Goal: Transaction & Acquisition: Purchase product/service

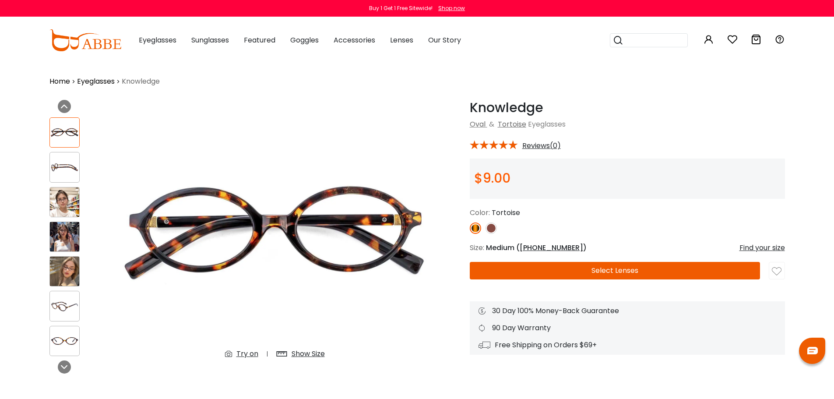
click at [154, 42] on div "Subscribe to our notifications for the latest news and updates. You can disable…" at bounding box center [417, 39] width 834 height 78
click at [0, 0] on button "Later" at bounding box center [0, 0] width 0 height 0
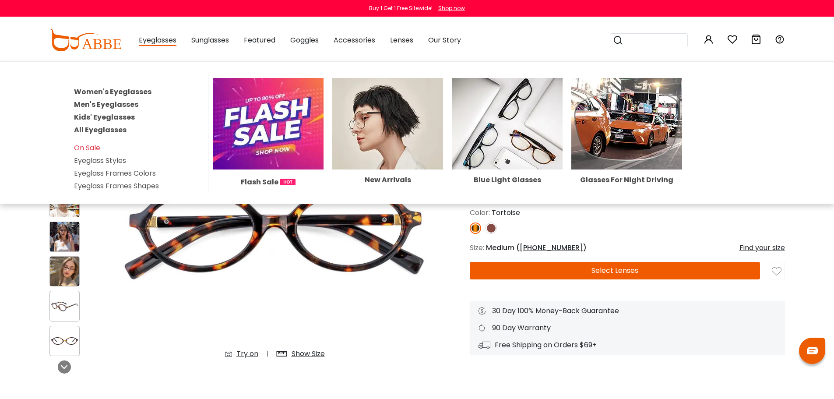
click at [118, 92] on link "Women's Eyeglasses" at bounding box center [112, 92] width 77 height 10
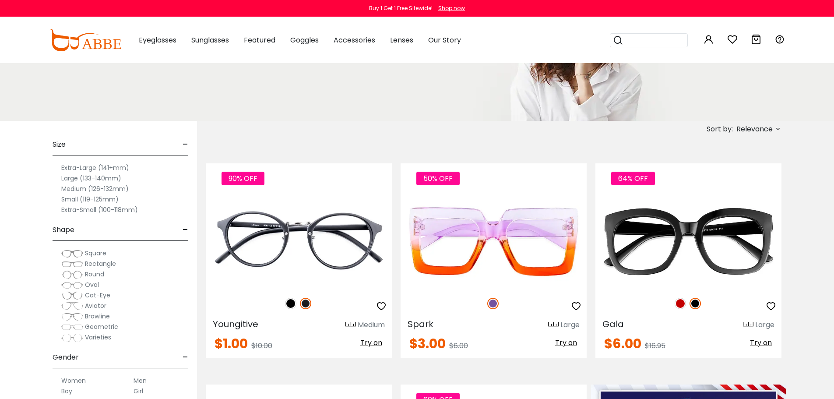
scroll to position [131, 0]
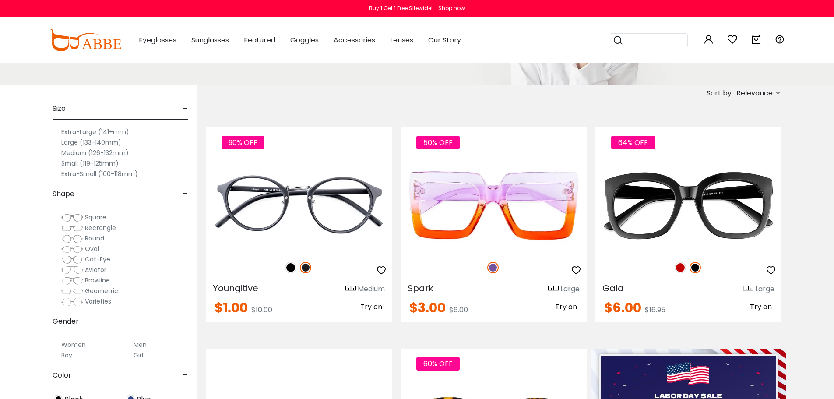
click at [96, 260] on span "Cat-Eye" at bounding box center [97, 259] width 25 height 9
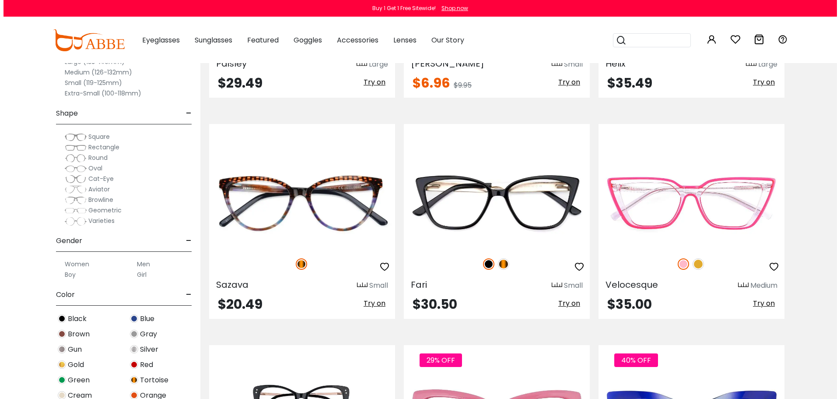
scroll to position [1663, 0]
